Goal: Navigation & Orientation: Find specific page/section

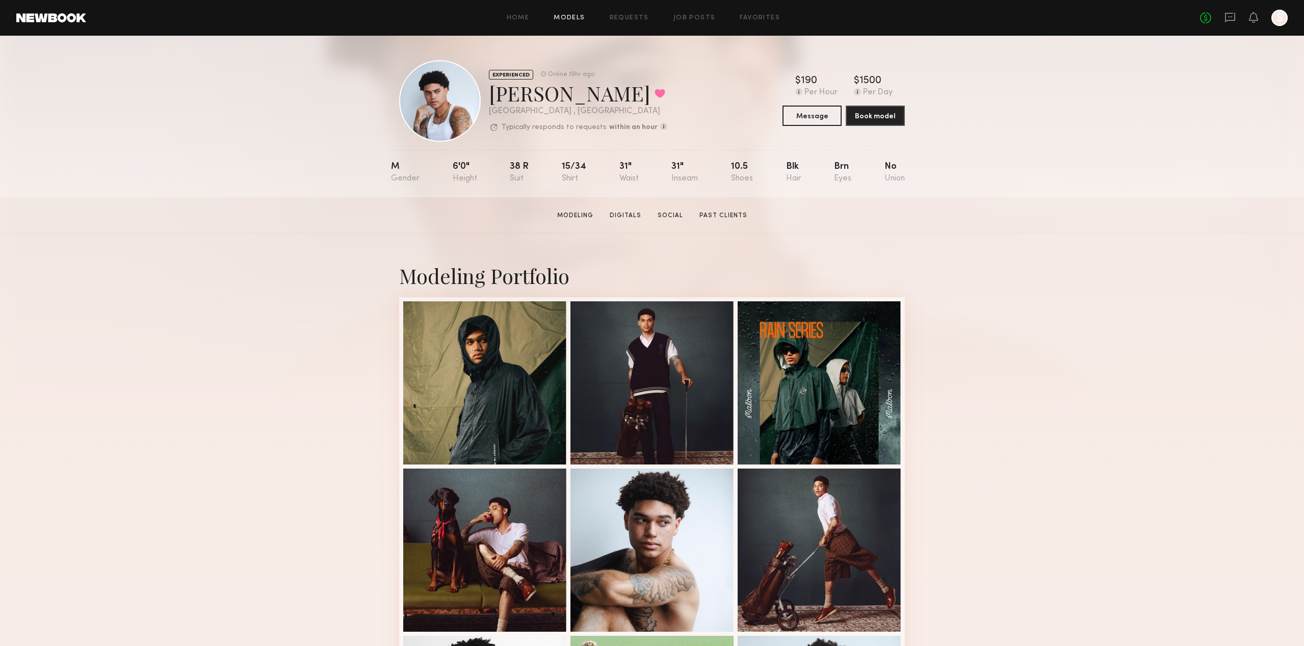
click at [559, 20] on link "Models" at bounding box center [568, 18] width 31 height 7
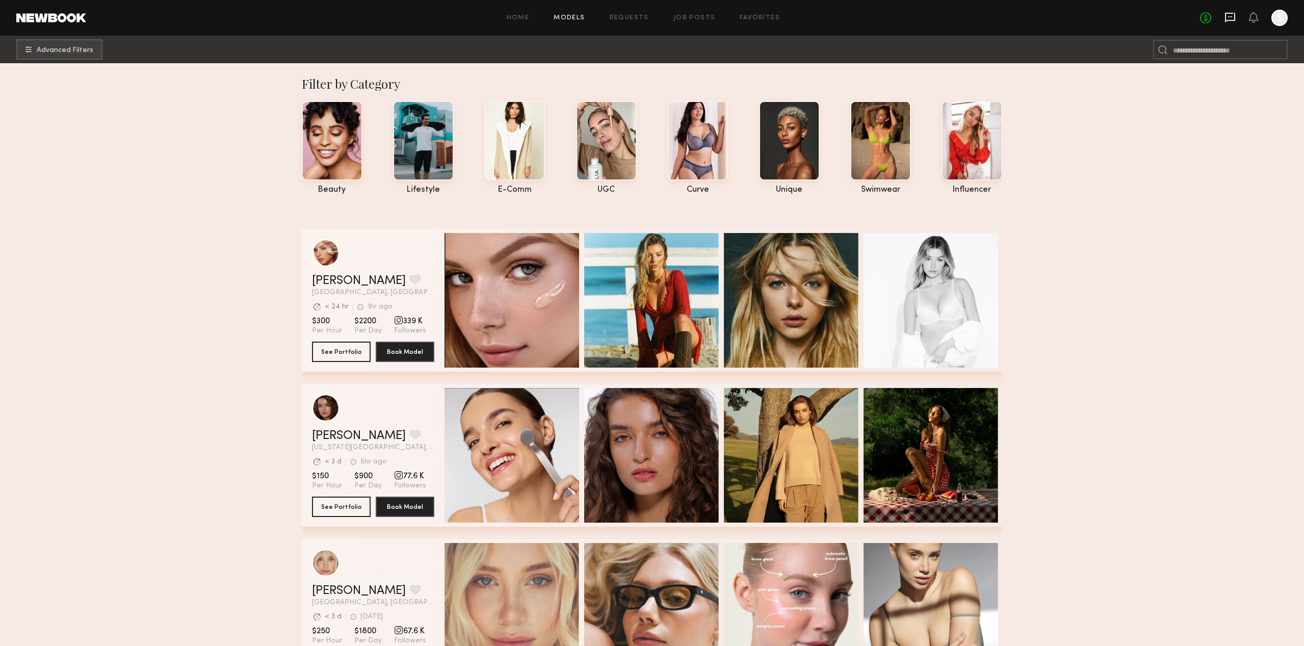
click at [1228, 17] on icon at bounding box center [1229, 17] width 11 height 11
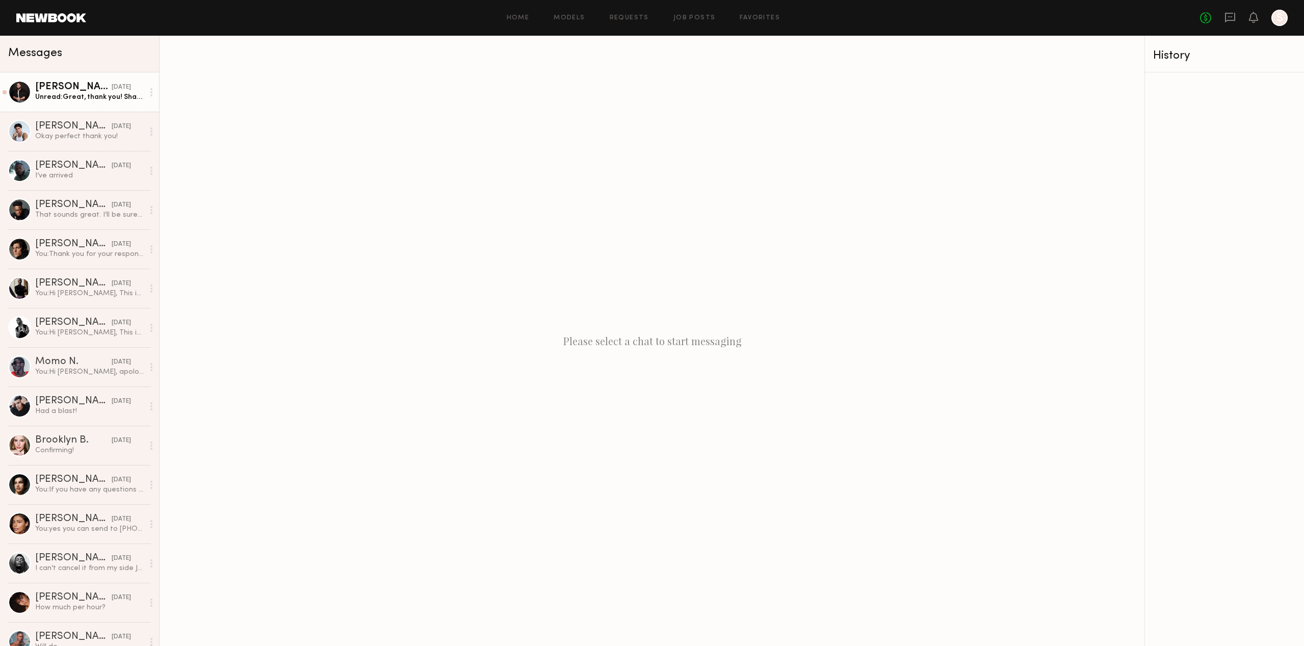
click at [108, 99] on div "Unread: Great, thank you! Shayne" at bounding box center [89, 97] width 109 height 10
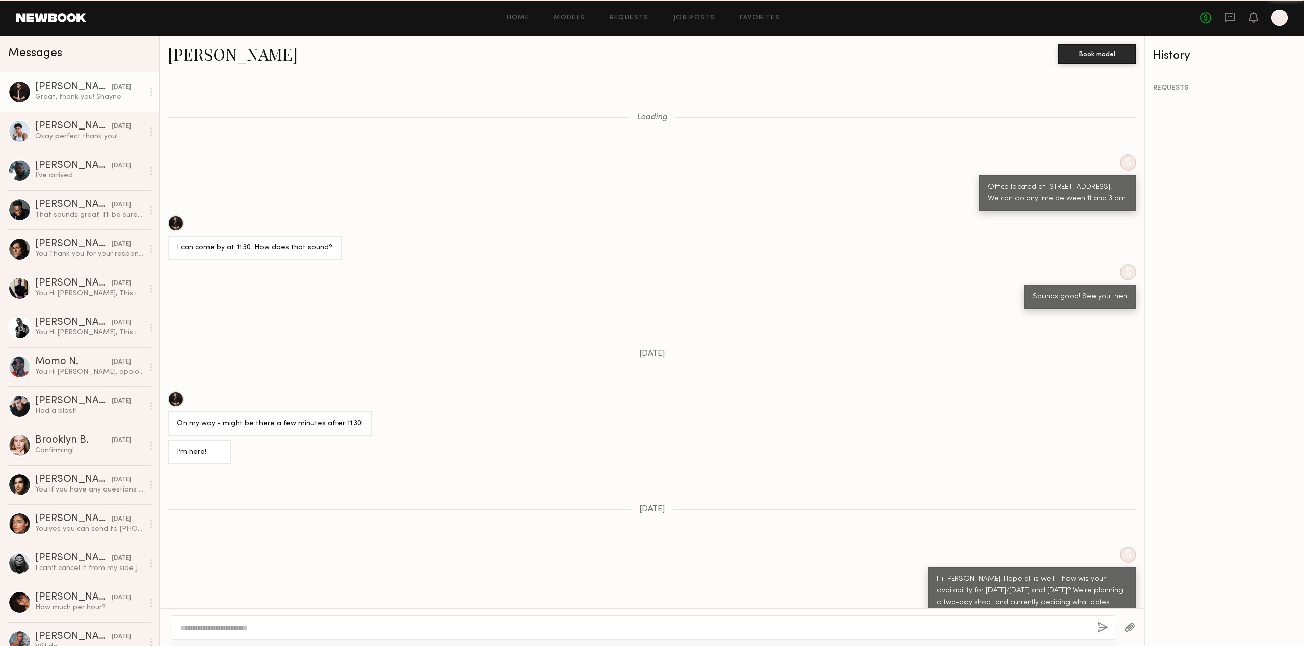
scroll to position [250, 0]
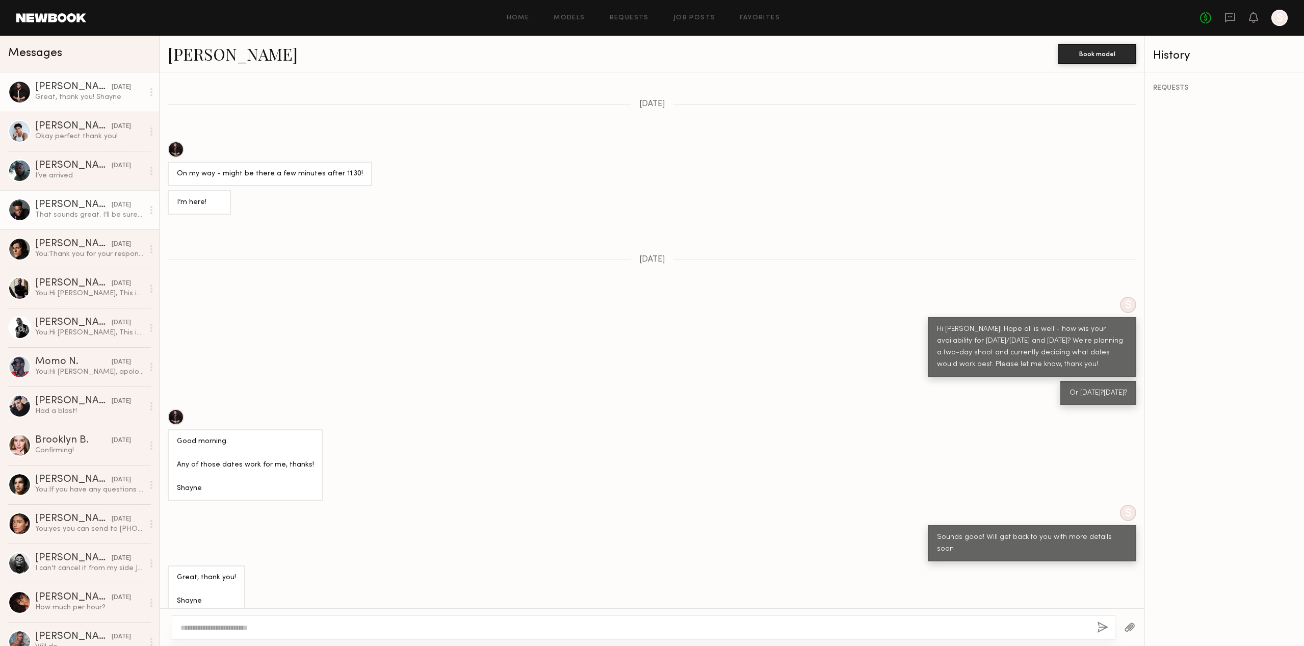
click at [118, 198] on link "Ricky F. 07/25/2025 That sounds great. I’ll be sure to keep an eye out. Thank y…" at bounding box center [79, 209] width 159 height 39
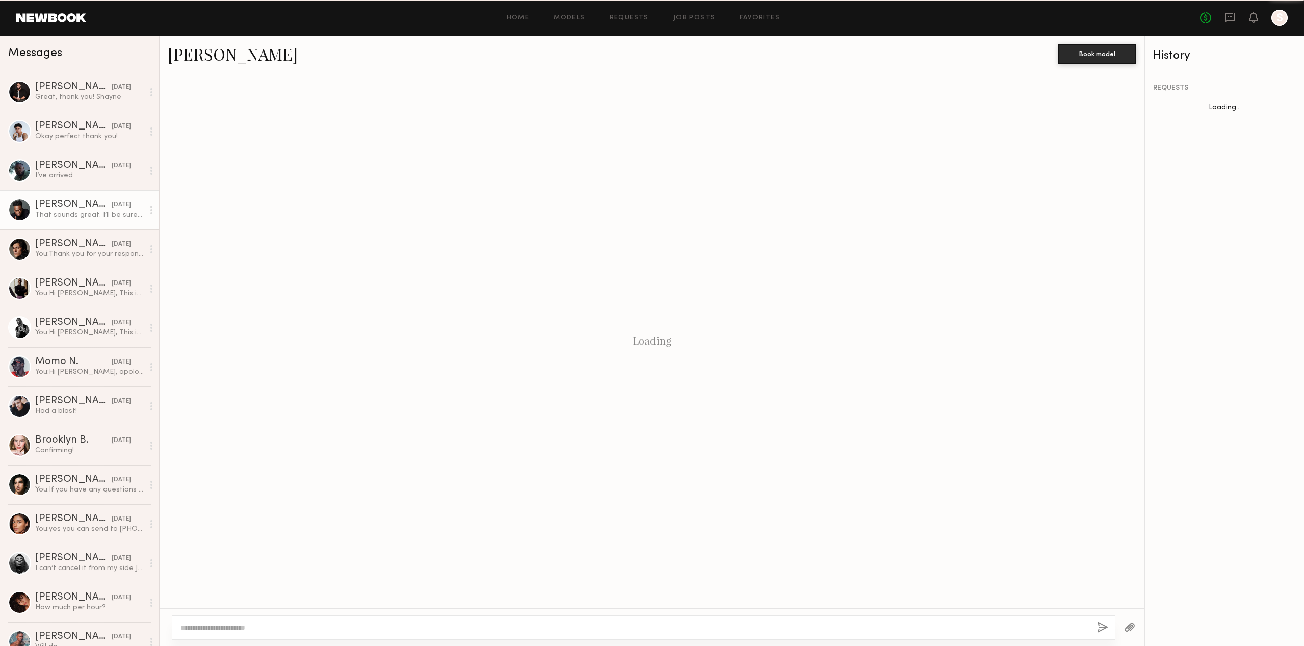
scroll to position [686, 0]
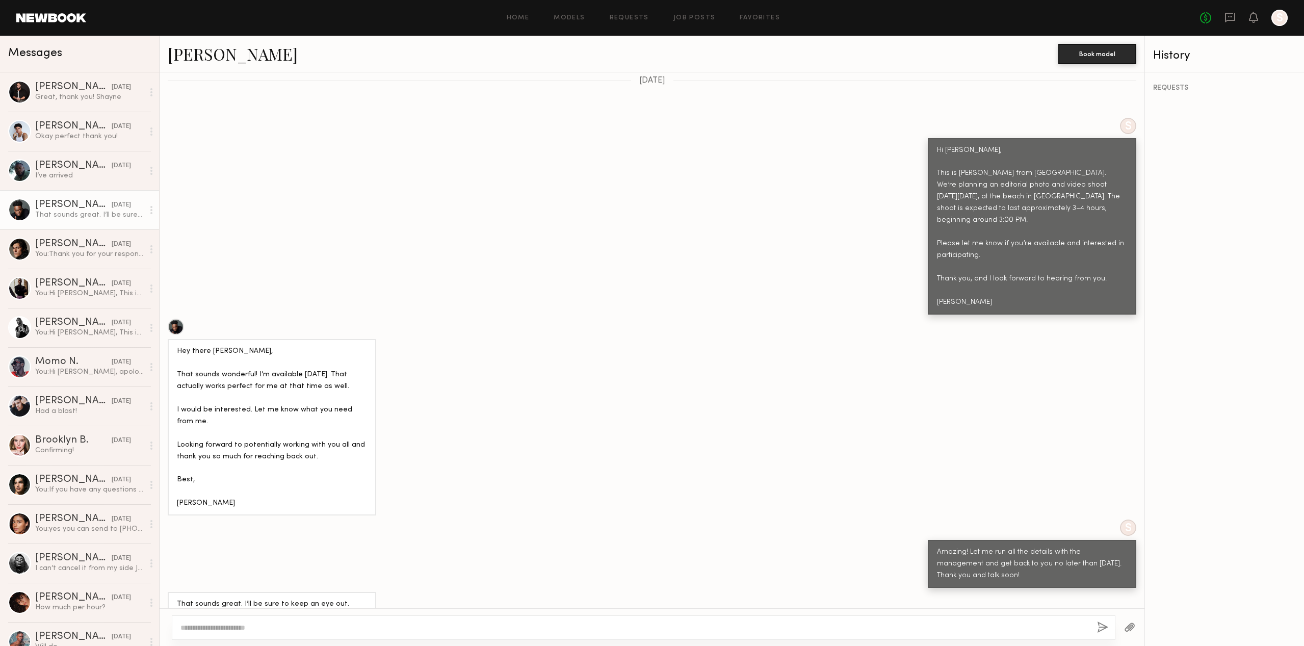
click at [177, 319] on div at bounding box center [176, 327] width 16 height 16
click at [122, 395] on link "Keith C. 02/27/2025 Had a blast!" at bounding box center [79, 405] width 159 height 39
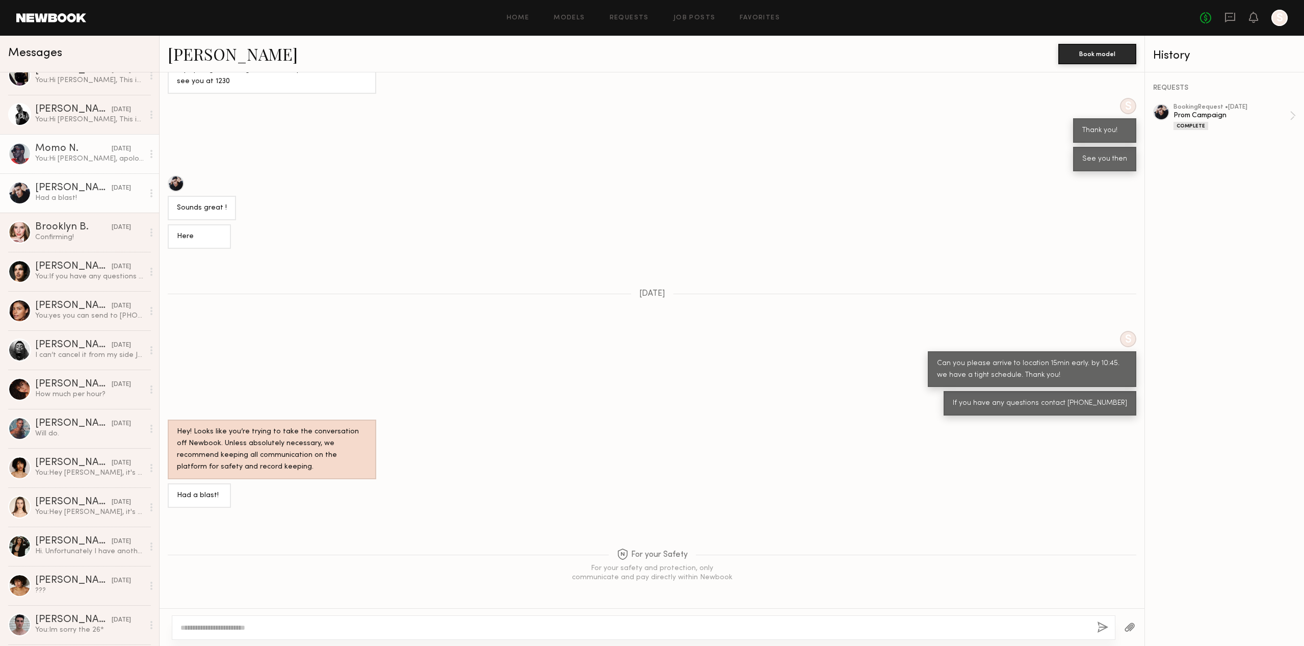
scroll to position [217, 0]
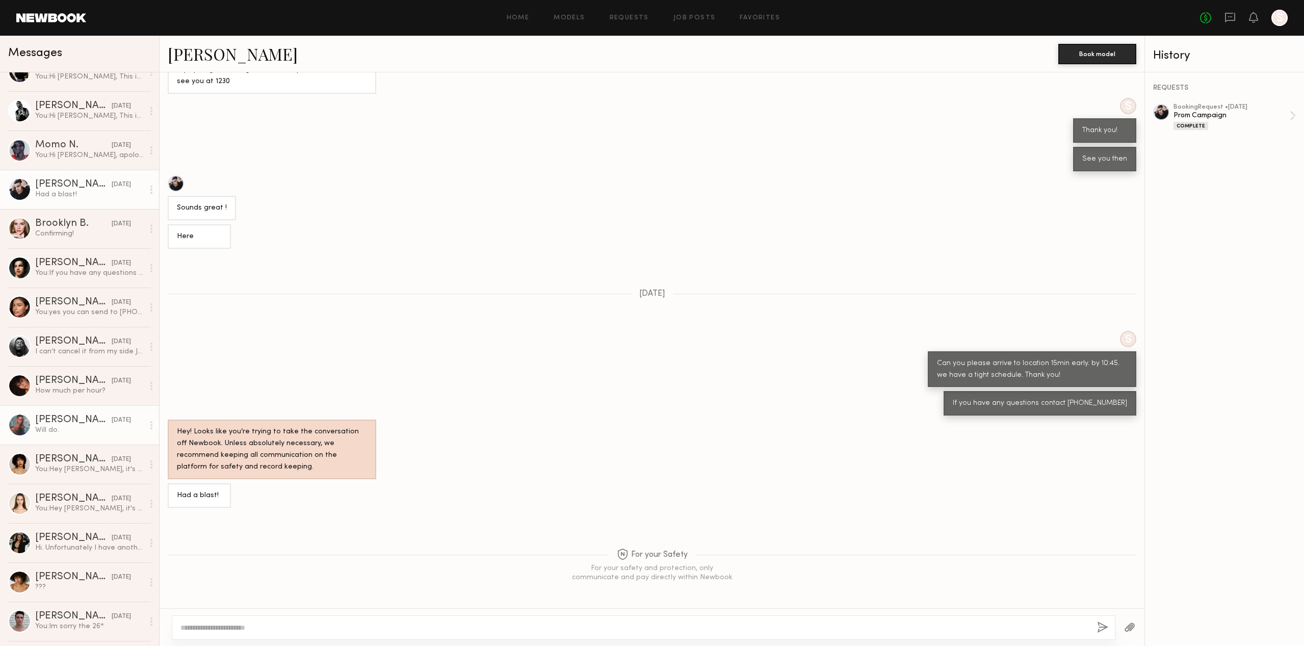
click at [113, 416] on div "02/24/2025" at bounding box center [121, 420] width 19 height 10
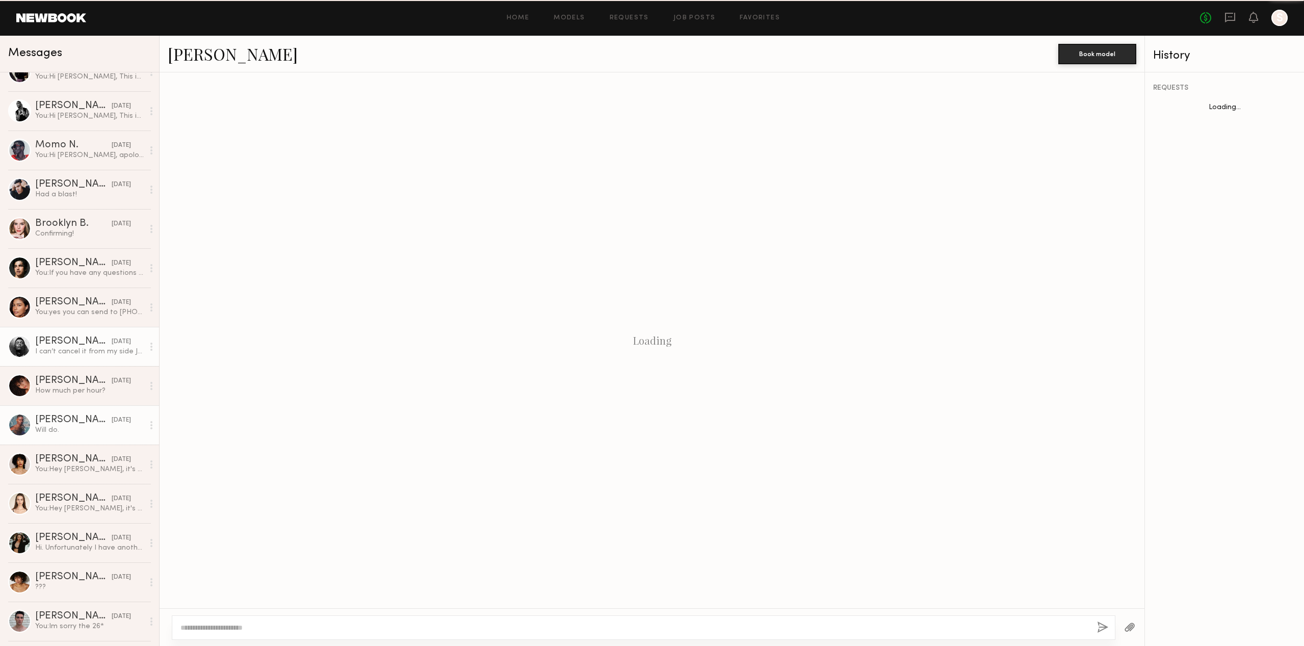
scroll to position [181, 0]
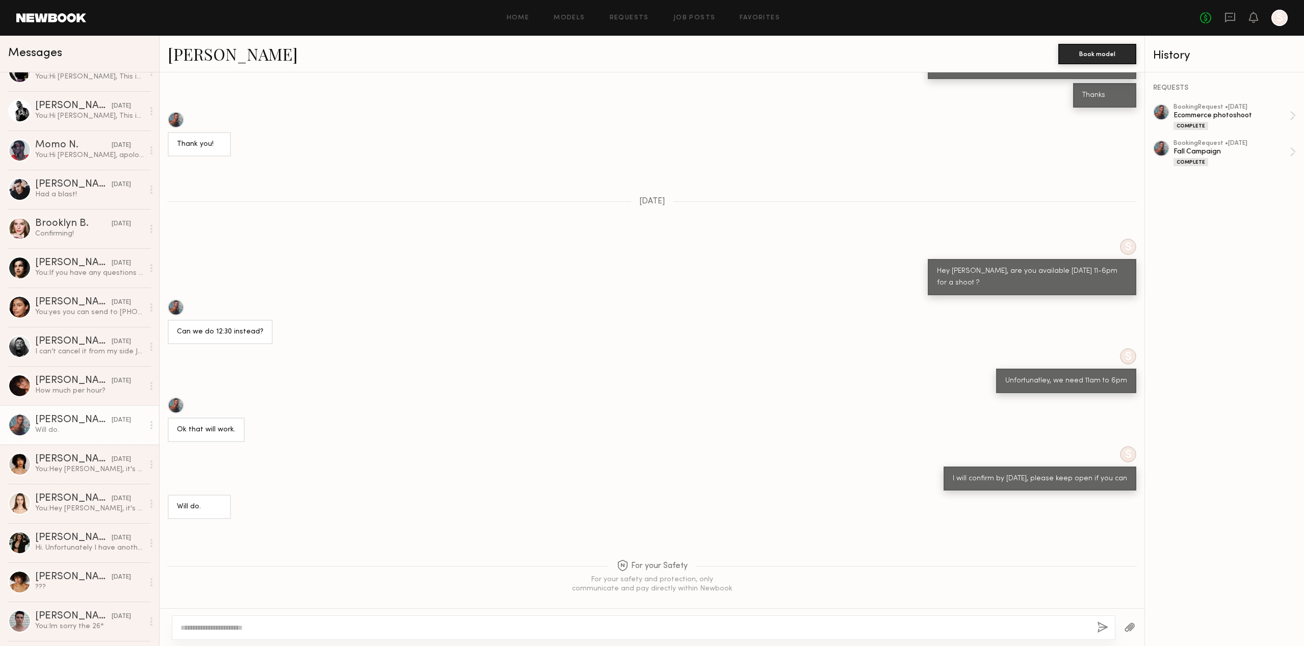
click at [209, 57] on link "Kyle G." at bounding box center [233, 54] width 130 height 22
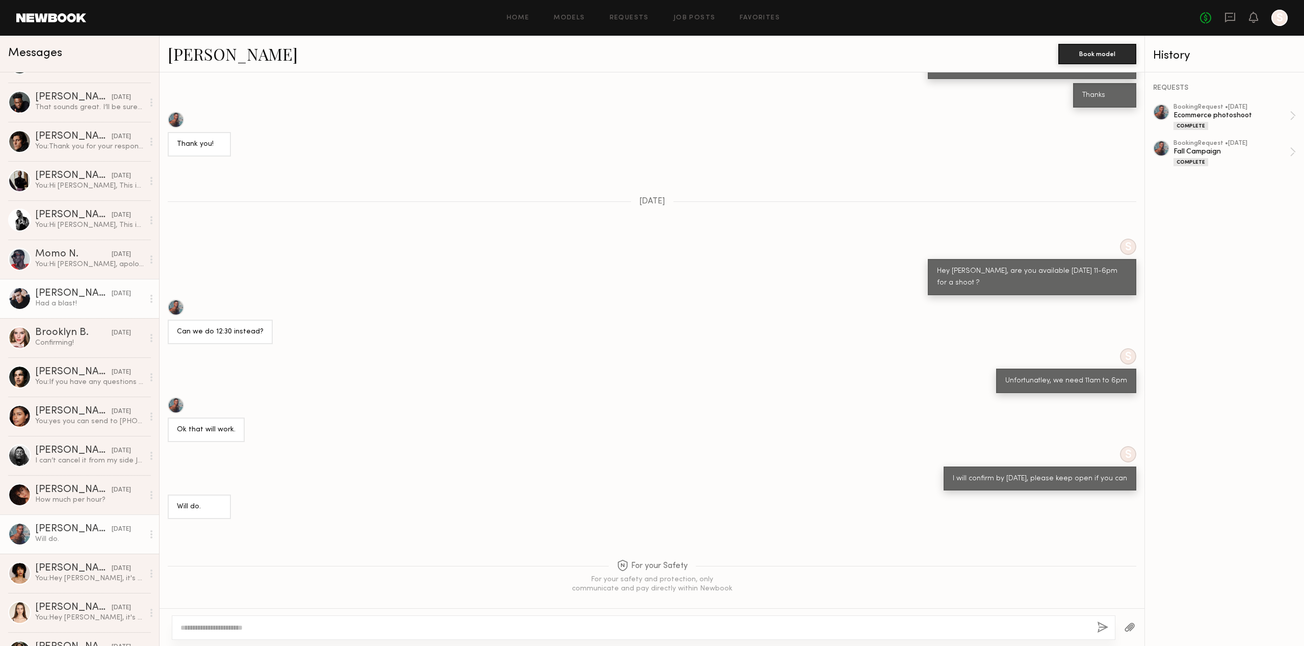
scroll to position [106, 0]
click at [116, 156] on link "Antonio O. 07/25/2025 You: Thank you for your response! Let me discuss with the…" at bounding box center [79, 142] width 159 height 39
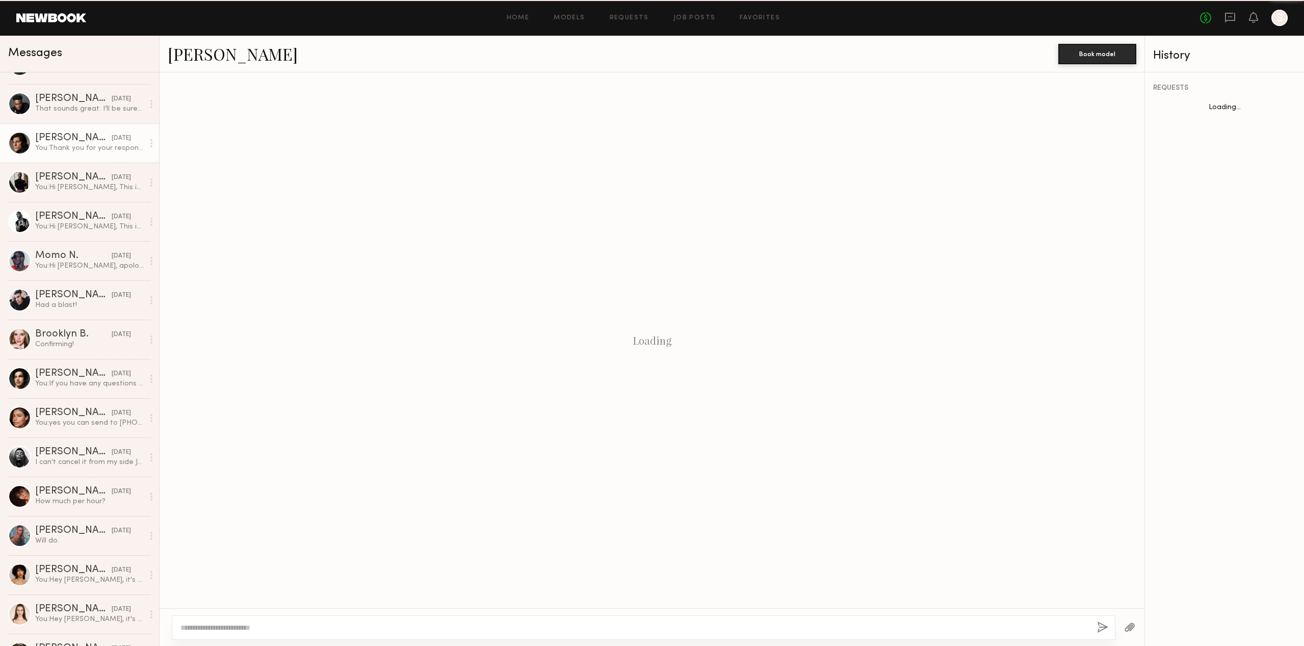
scroll to position [885, 0]
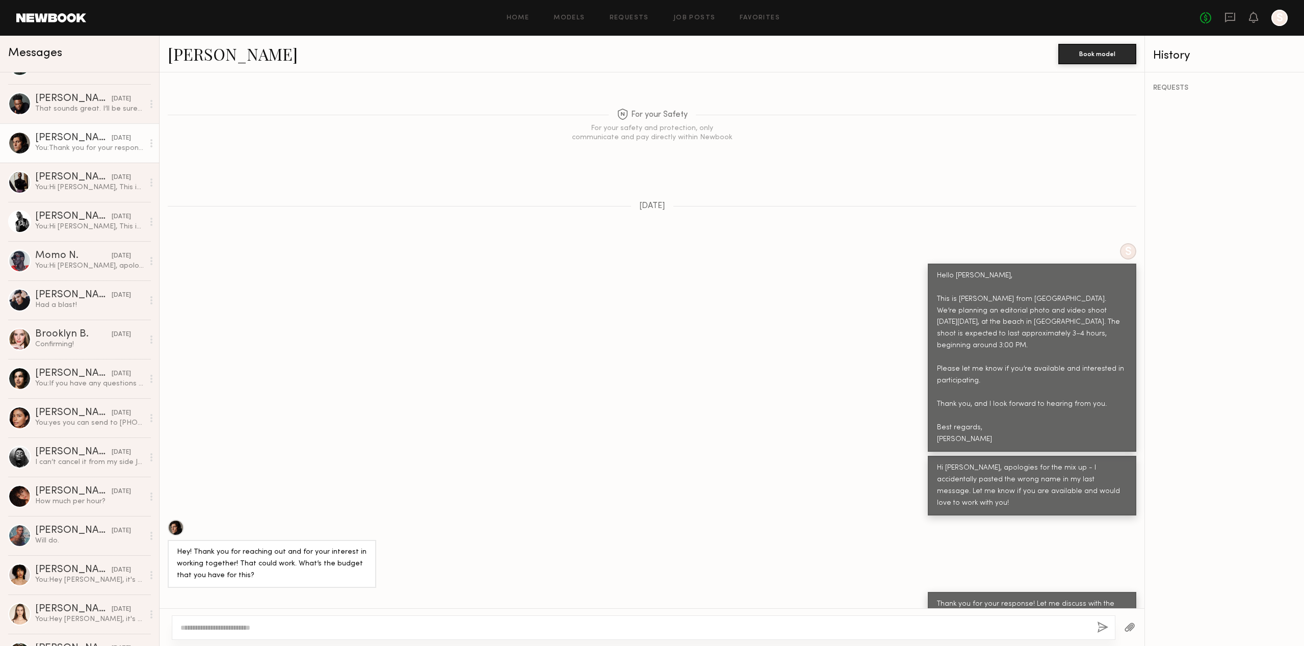
click at [179, 519] on div at bounding box center [176, 527] width 16 height 16
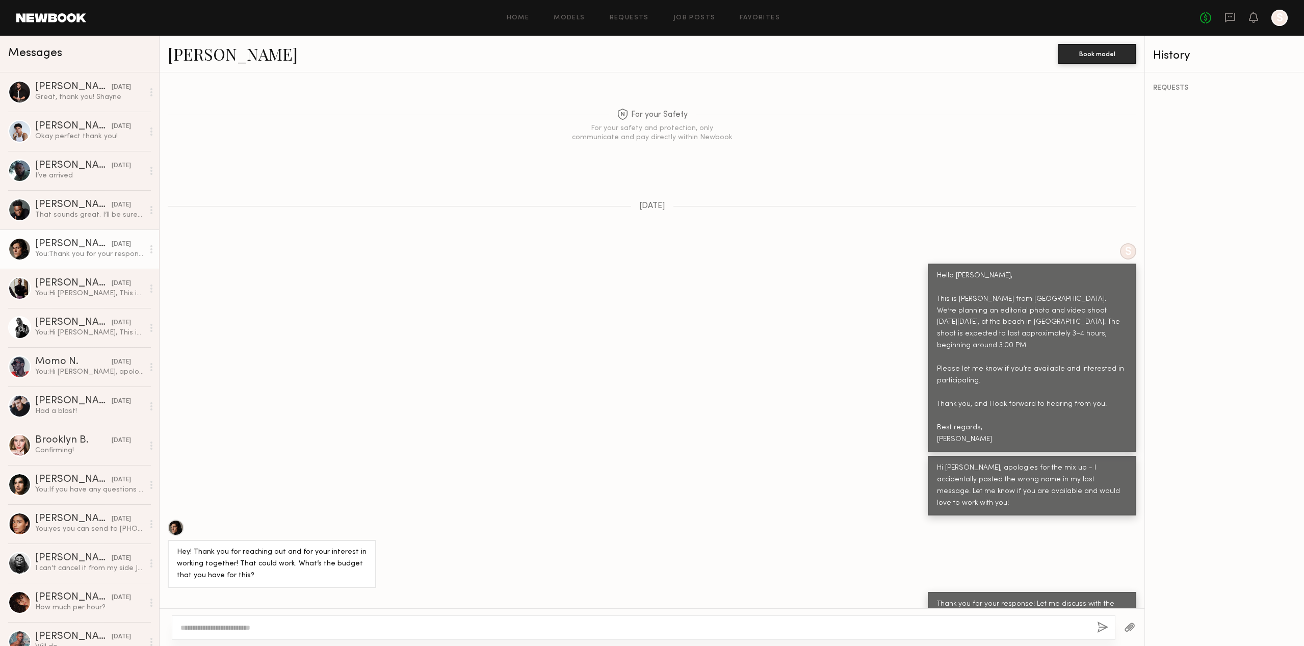
click at [59, 15] on link at bounding box center [51, 17] width 70 height 9
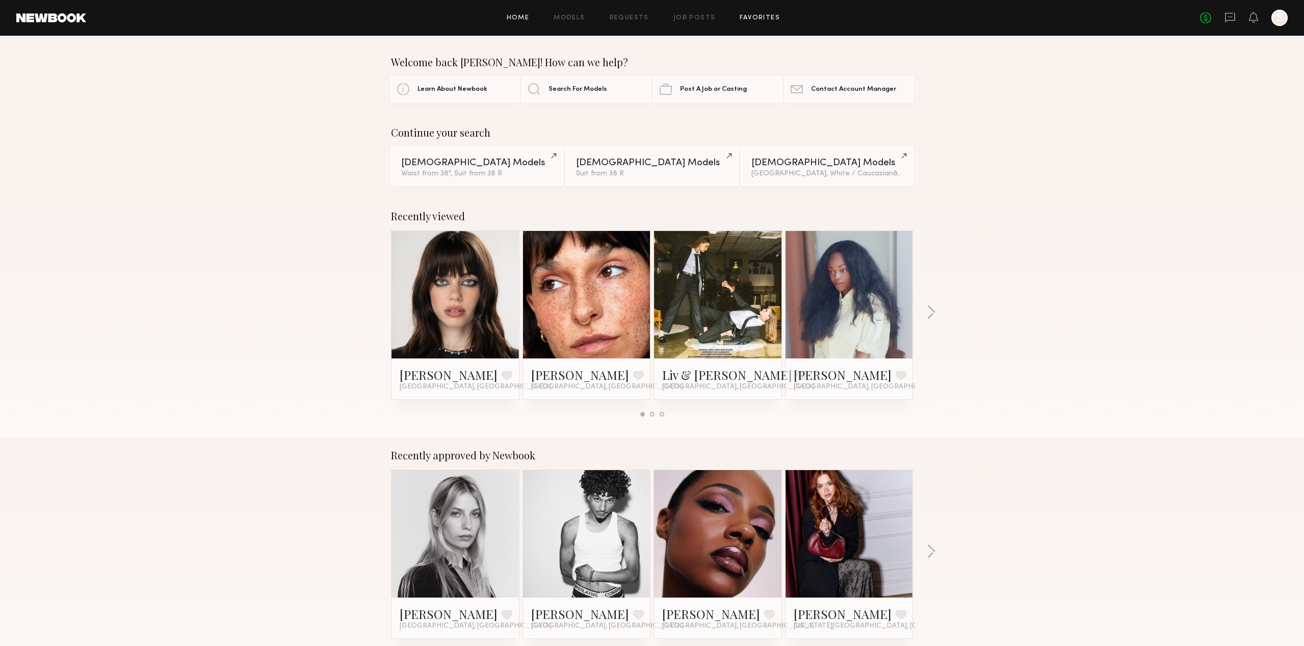
click at [780, 19] on div "Home Models Requests Job Posts Favorites Sign Out" at bounding box center [642, 18] width 1113 height 7
click at [757, 18] on link "Favorites" at bounding box center [759, 18] width 40 height 7
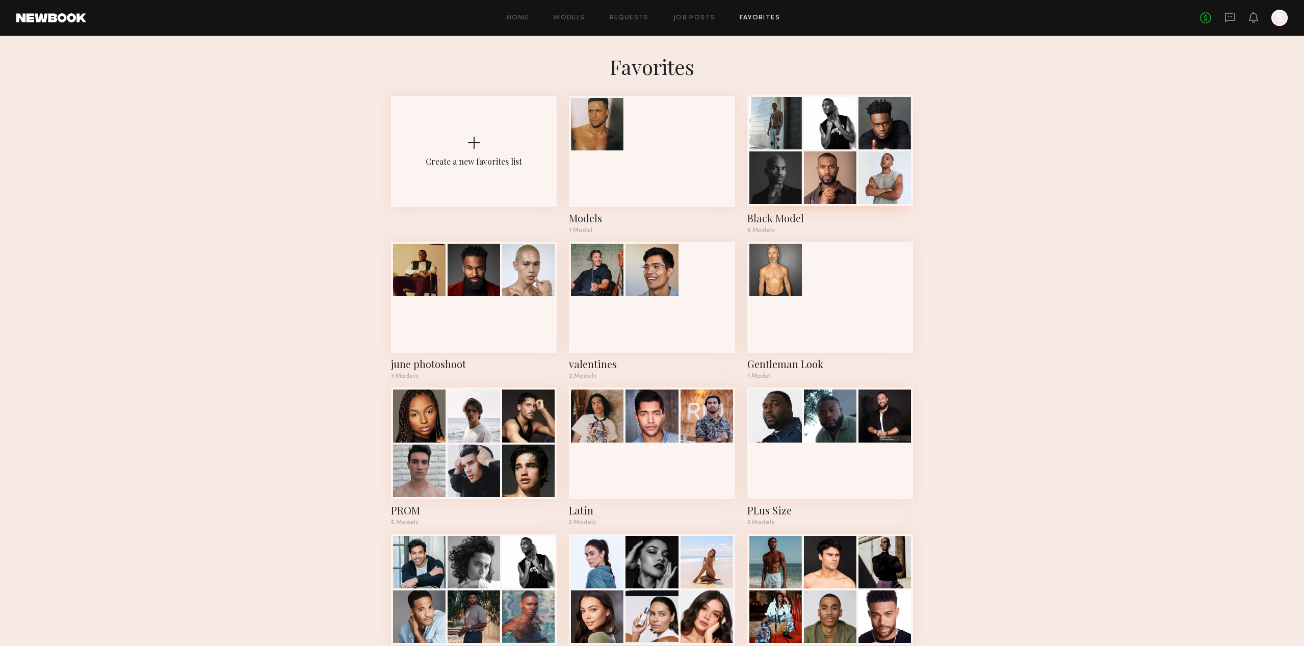
click at [835, 187] on div at bounding box center [830, 177] width 52 height 52
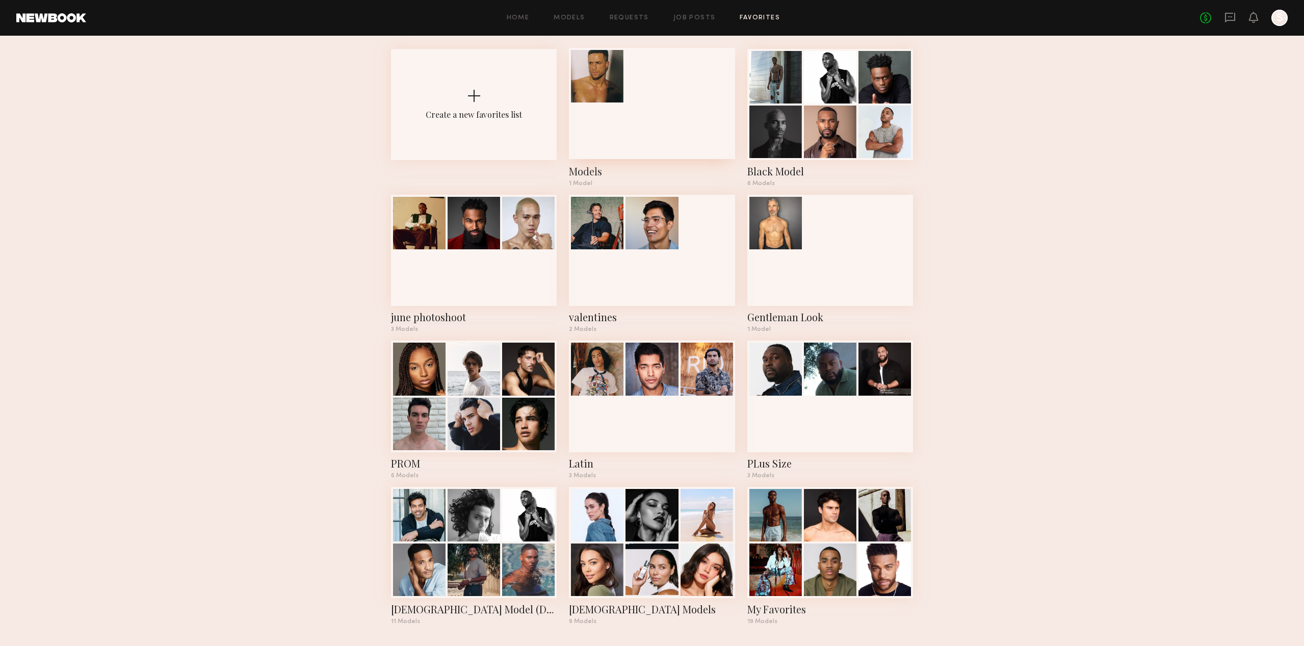
scroll to position [50, 0]
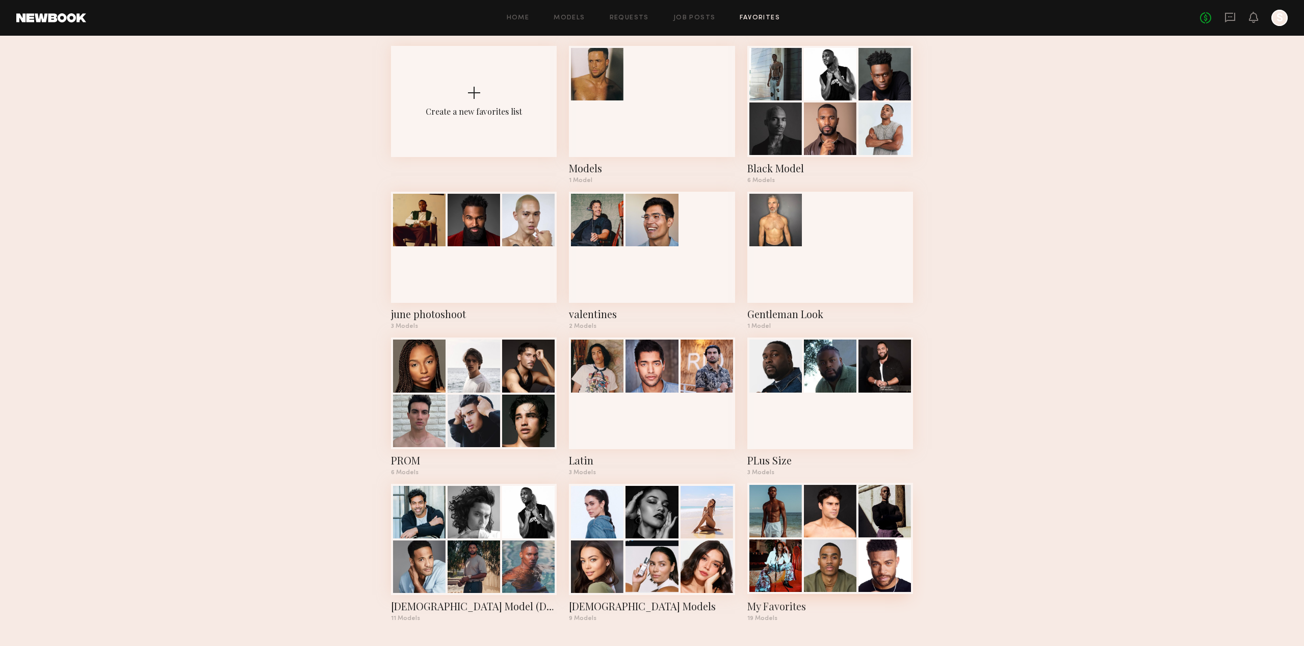
click at [767, 527] on div at bounding box center [775, 511] width 52 height 52
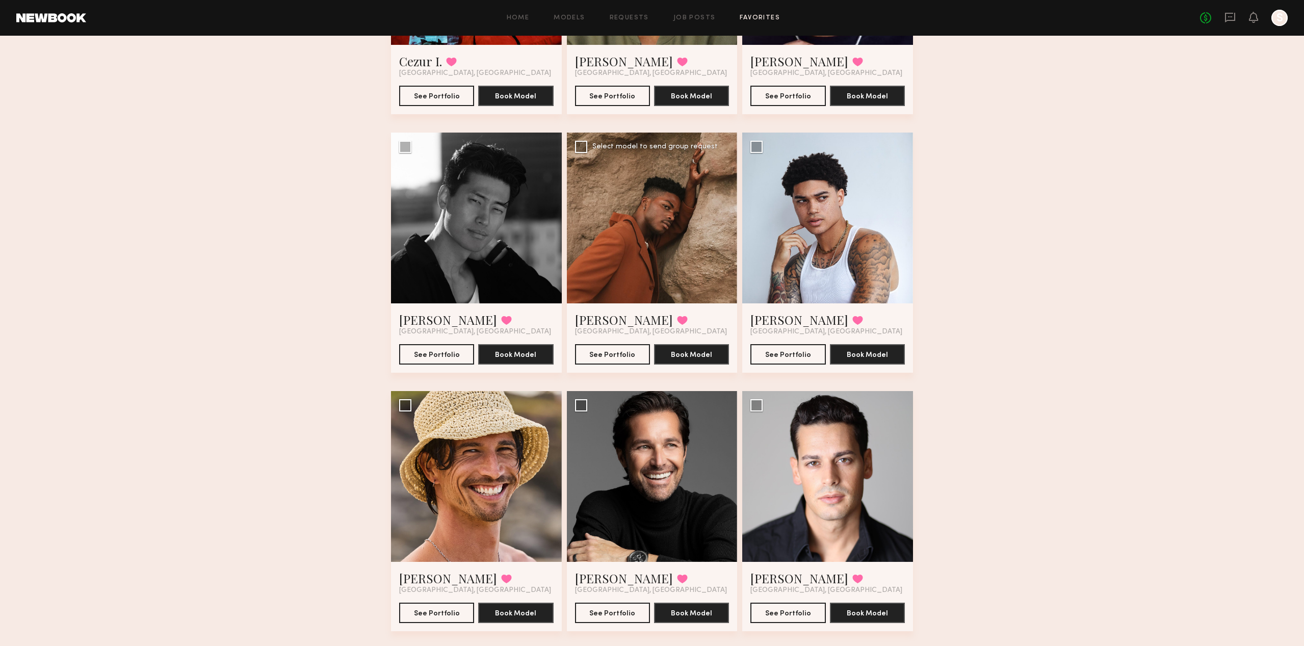
scroll to position [492, 0]
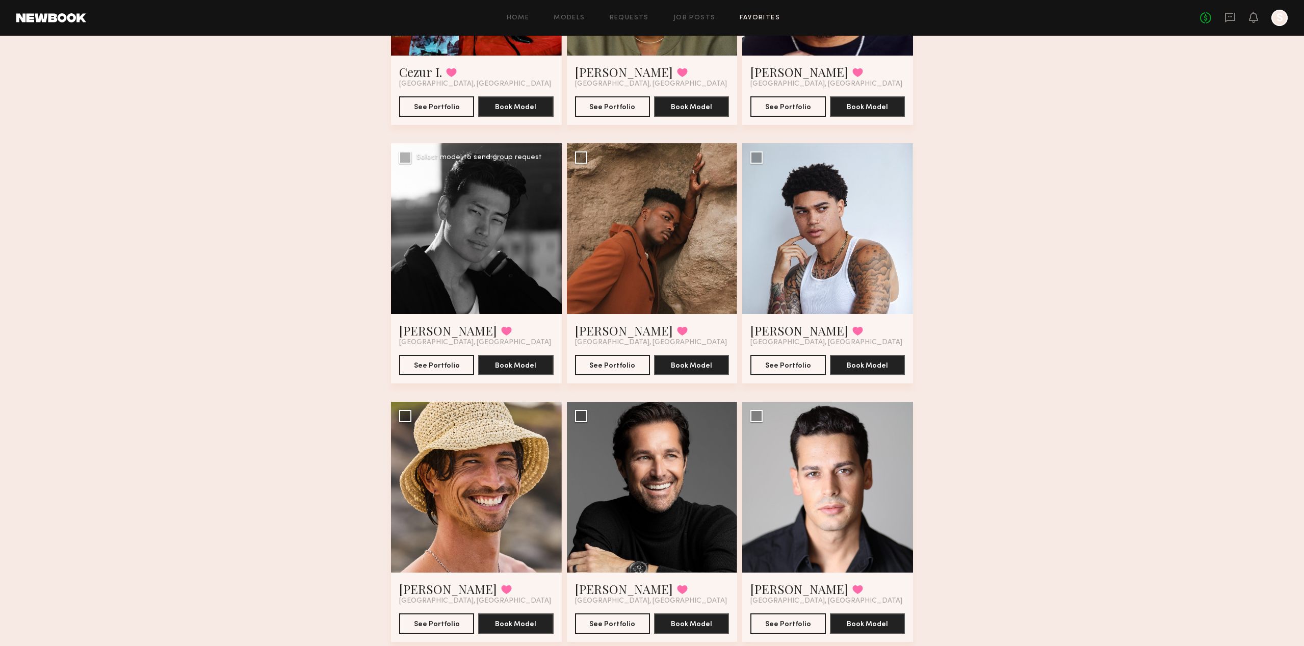
click at [441, 202] on div at bounding box center [476, 228] width 171 height 171
click at [415, 334] on link "Andy C." at bounding box center [448, 330] width 98 height 16
